Goal: Transaction & Acquisition: Download file/media

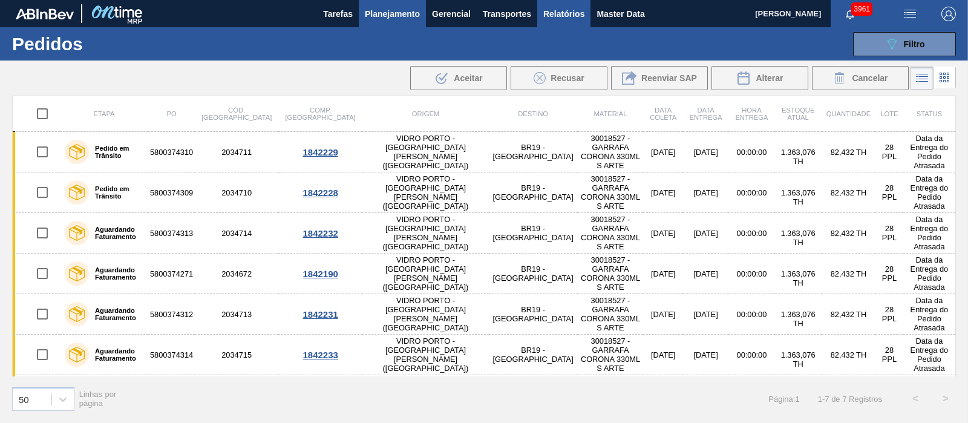
click at [557, 14] on span "Relatórios" at bounding box center [563, 14] width 41 height 15
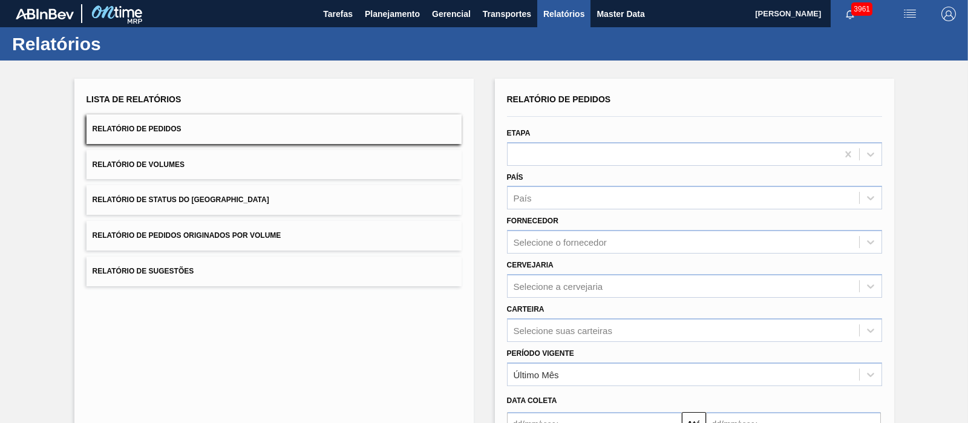
click at [221, 223] on button "Relatório de Pedidos Originados por Volume" at bounding box center [274, 236] width 375 height 30
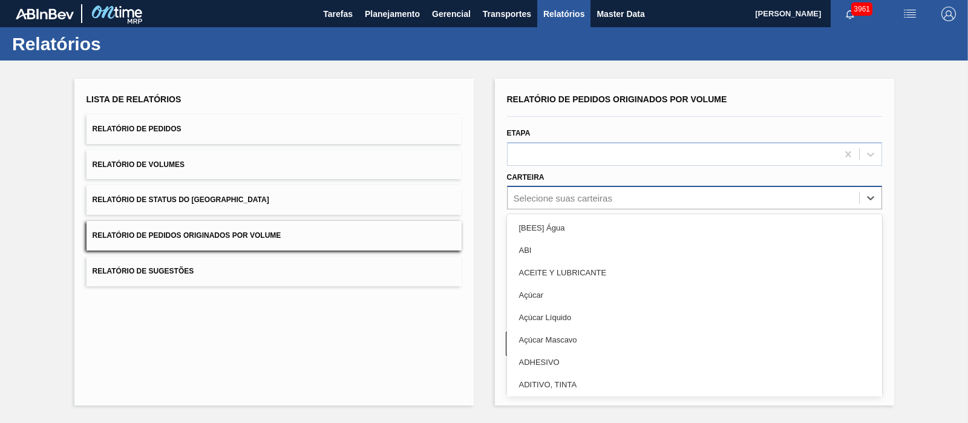
click at [557, 195] on div "Selecione suas carteiras" at bounding box center [563, 198] width 99 height 10
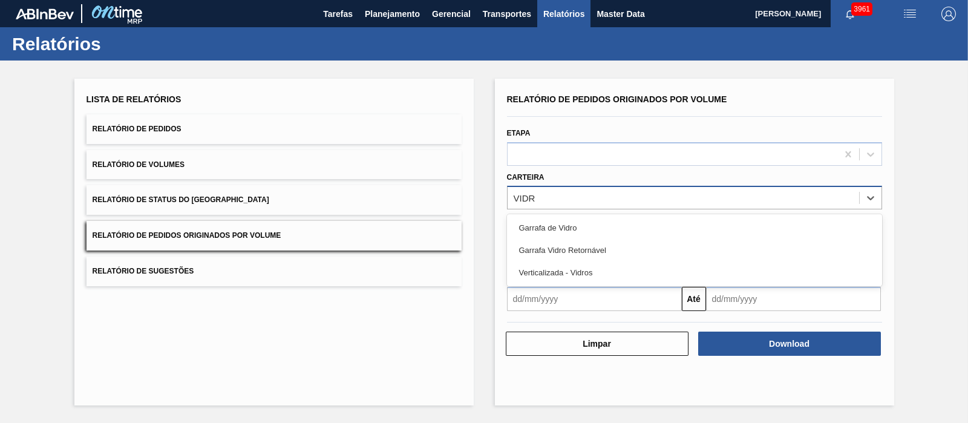
type input "VIDRO"
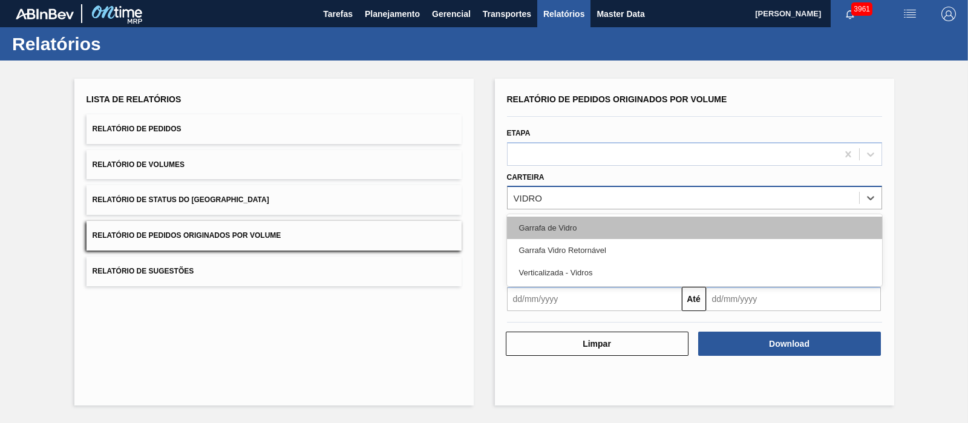
click at [567, 229] on div "Garrafa de Vidro" at bounding box center [694, 228] width 375 height 22
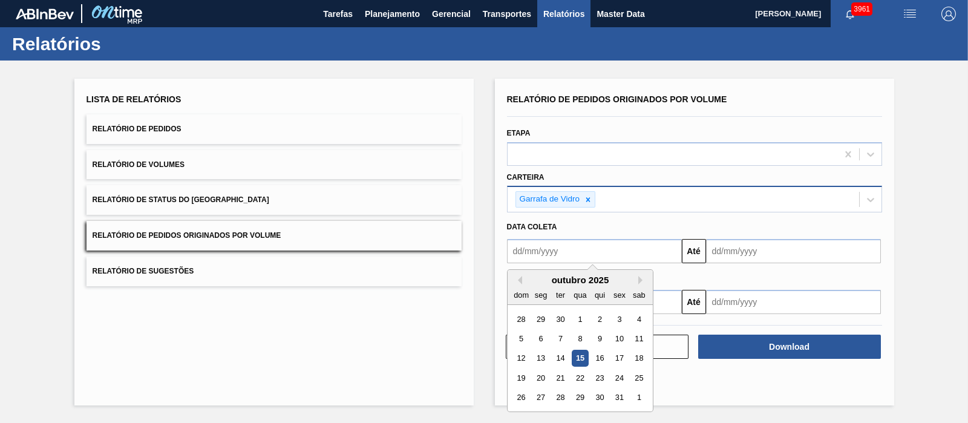
click at [553, 257] on input "text" at bounding box center [594, 251] width 175 height 24
click at [519, 279] on button "Previous Month" at bounding box center [518, 280] width 8 height 8
click at [543, 319] on div "1" at bounding box center [541, 319] width 16 height 16
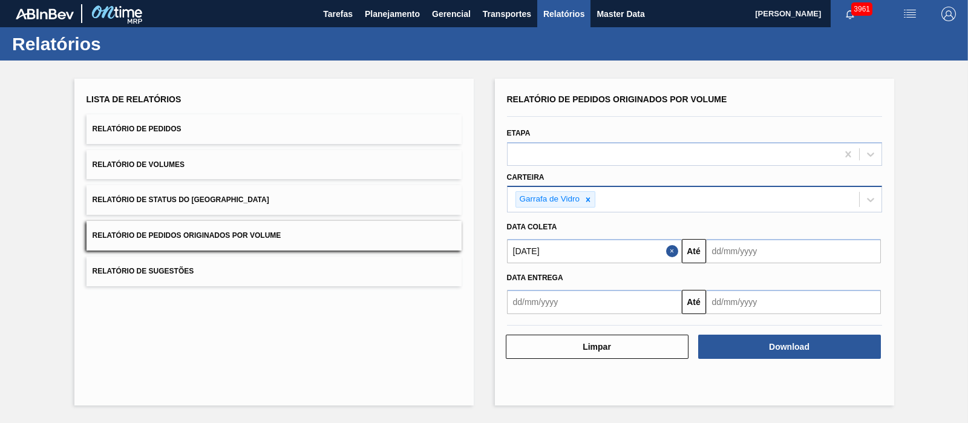
type input "[DATE]"
drag, startPoint x: 708, startPoint y: 263, endPoint x: 719, endPoint y: 259, distance: 11.7
click at [711, 261] on div "Relatório de Pedidos Originados por Volume Etapa Carteira Garrafa [PERSON_NAME]…" at bounding box center [694, 202] width 375 height 223
click at [722, 257] on input "text" at bounding box center [793, 251] width 175 height 24
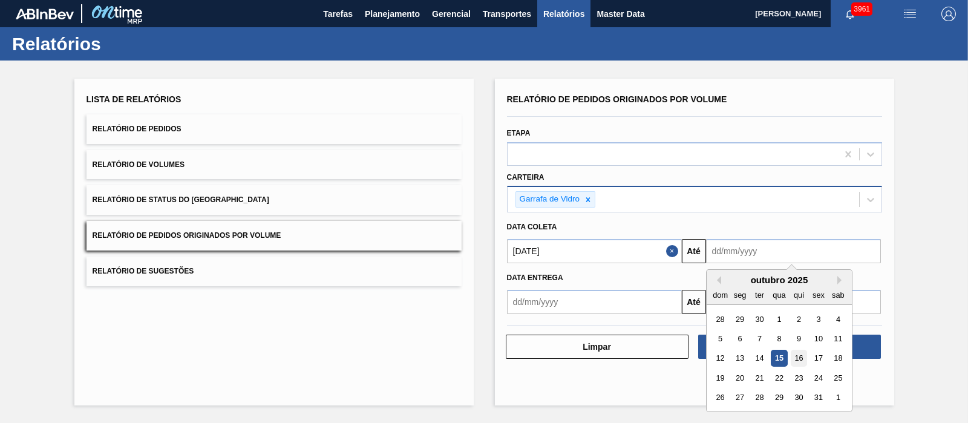
click at [795, 351] on div "16" at bounding box center [798, 358] width 16 height 16
type input "[DATE]"
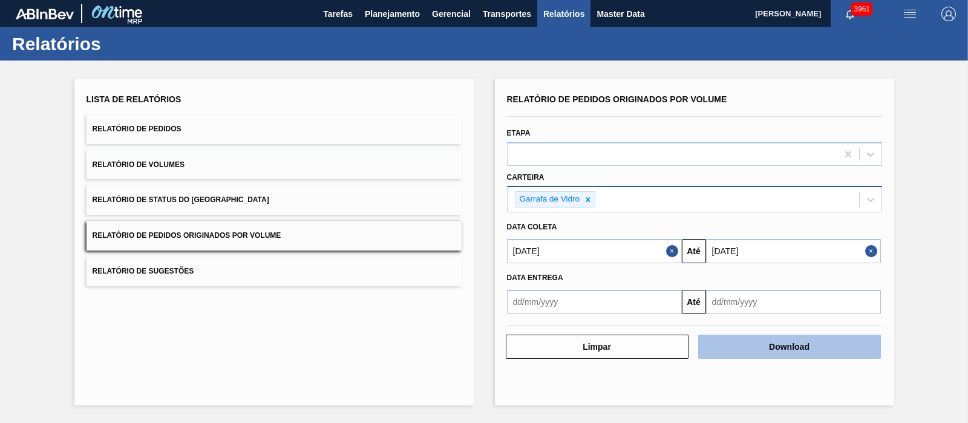
click at [772, 353] on button "Download" at bounding box center [789, 347] width 183 height 24
